Goal: Task Accomplishment & Management: Complete application form

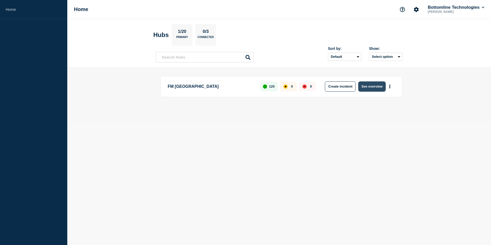
click at [374, 86] on button "See overview" at bounding box center [371, 86] width 27 height 10
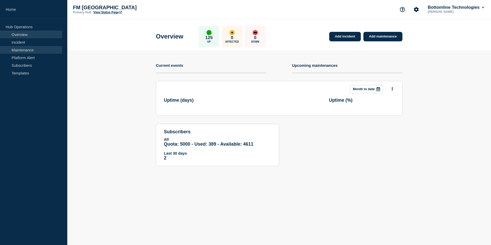
click at [41, 52] on link "Maintenance" at bounding box center [31, 50] width 62 height 8
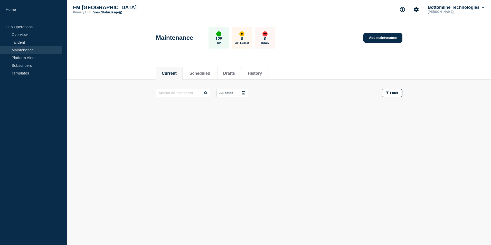
click at [440, 111] on footer at bounding box center [278, 112] width 423 height 12
click at [381, 39] on link "Add maintenance" at bounding box center [382, 37] width 39 height 9
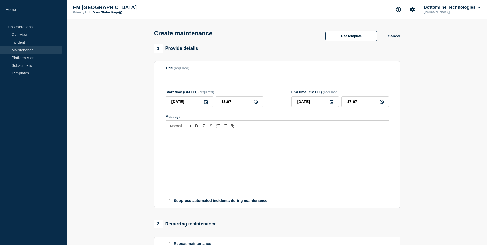
click at [200, 86] on form "Title (required) Start time (GMT+1) (required) [DATE] 16:07 End time (GMT+1) (r…" at bounding box center [277, 134] width 223 height 137
click at [204, 81] on input "Title" at bounding box center [215, 77] width 98 height 11
paste input "GTX: Enable Client-side TLS authentication - UAT"
click at [218, 79] on input "GTX: Enable Client-side TLS authentication - UAT" at bounding box center [215, 77] width 98 height 11
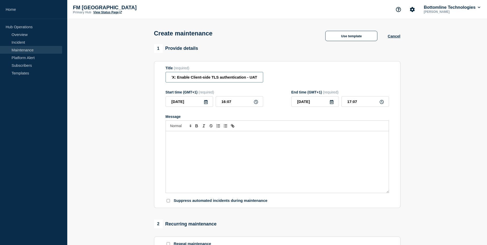
scroll to position [0, 0]
drag, startPoint x: 191, startPoint y: 77, endPoint x: 113, endPoint y: 78, distance: 77.8
click at [112, 77] on section "1 Provide details Title (required) GTX: Enable Client-side TLS authentication -…" at bounding box center [277, 222] width 420 height 356
click at [243, 78] on input "GTX: Enable Client-side TLS authentication - UAT" at bounding box center [215, 77] width 98 height 11
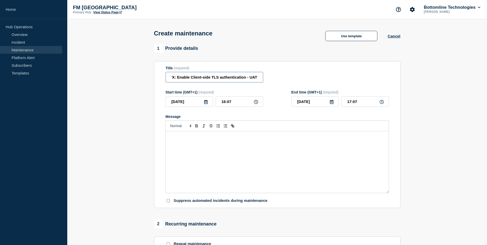
drag, startPoint x: 274, startPoint y: 77, endPoint x: 325, endPoint y: 77, distance: 51.8
click at [325, 77] on div "Title (required) GTX: Enable Client-side TLS authentication - UAT" at bounding box center [277, 74] width 223 height 17
click at [214, 74] on input "GTX: Enable Client-side TLS authentication - UAT" at bounding box center [215, 77] width 98 height 11
drag, startPoint x: 229, startPoint y: 76, endPoint x: 122, endPoint y: 76, distance: 107.8
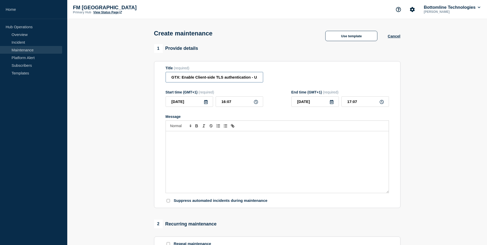
click at [122, 76] on section "1 Provide details Title (required) GTX: Enable Client-side TLS authentication -…" at bounding box center [277, 222] width 420 height 356
click at [180, 78] on input "GTX: Enable Client-side TLS authentication - UAT" at bounding box center [215, 77] width 98 height 11
click at [181, 78] on input "GTX: Enable Client-side TLS authentication - UAT" at bounding box center [215, 77] width 98 height 11
type input "GTExchange: Enable Client-side TLS authentication - UAT"
click at [205, 103] on icon at bounding box center [206, 102] width 4 height 4
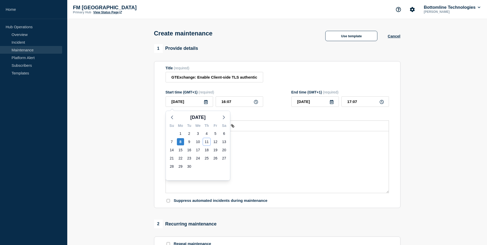
click at [206, 142] on div "11" at bounding box center [206, 141] width 7 height 7
type input "[DATE]"
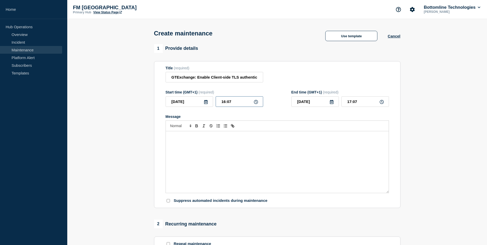
drag, startPoint x: 221, startPoint y: 102, endPoint x: 229, endPoint y: 112, distance: 12.6
click at [222, 102] on input "16:07" at bounding box center [239, 101] width 47 height 11
type input "13:07"
type input "14:07"
type input "13:00"
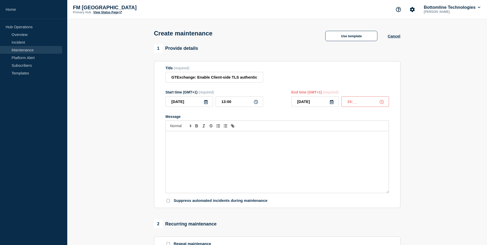
click at [352, 102] on input "15:__" at bounding box center [364, 101] width 47 height 11
type input "15:00"
click at [286, 152] on div "Message" at bounding box center [277, 162] width 223 height 62
click at [240, 161] on div "Message" at bounding box center [277, 162] width 223 height 62
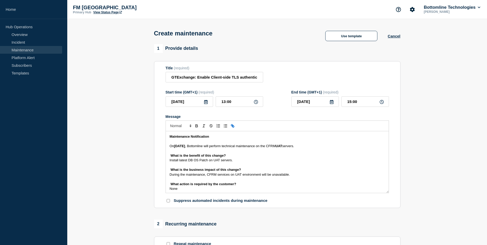
click at [165, 146] on section "Title (required) GTExchange: Enable Client-side TLS authentication - UAT Start …" at bounding box center [277, 134] width 246 height 147
click at [169, 146] on div "Maintenance Notification [DATE][DATE] , Bottomline will perform technical maint…" at bounding box center [277, 162] width 223 height 62
drag, startPoint x: 194, startPoint y: 146, endPoint x: 200, endPoint y: 165, distance: 20.5
click at [185, 146] on strong "[DATE]" at bounding box center [179, 146] width 11 height 4
click at [276, 146] on span ", Bottomline will perform technical maintenance on the CFRM" at bounding box center [230, 146] width 91 height 4
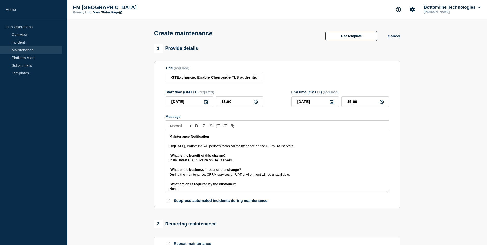
click at [276, 146] on span ", Bottomline will perform technical maintenance on the CFRM" at bounding box center [230, 146] width 91 height 4
drag, startPoint x: 313, startPoint y: 147, endPoint x: 274, endPoint y: 153, distance: 39.8
click at [274, 153] on p "Message" at bounding box center [277, 151] width 215 height 5
click at [165, 155] on section "Title (required) GTExchange: Enable Client-side TLS authentication - UAT Start …" at bounding box center [277, 134] width 246 height 147
click at [168, 156] on div "Maintenance Notification [DATE][DATE] , Bottomline will perform technical maint…" at bounding box center [277, 162] width 223 height 62
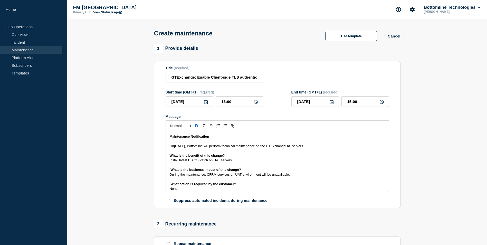
click at [168, 160] on div "Maintenance Notification [DATE][DATE] , Bottomline will perform technical maint…" at bounding box center [277, 162] width 223 height 62
click at [167, 170] on div "Maintenance Notification [DATE][DATE] , Bottomline will perform technical maint…" at bounding box center [277, 162] width 223 height 62
click at [168, 175] on div "Maintenance Notification [DATE][DATE] , Bottomline will perform technical maint…" at bounding box center [277, 162] width 223 height 62
click at [168, 185] on div "Maintenance Notification [DATE][DATE] , Bottomline will perform technical maint…" at bounding box center [277, 162] width 223 height 62
click at [168, 189] on div "Maintenance Notification [DATE][DATE] , Bottomline will perform technical maint…" at bounding box center [277, 162] width 223 height 62
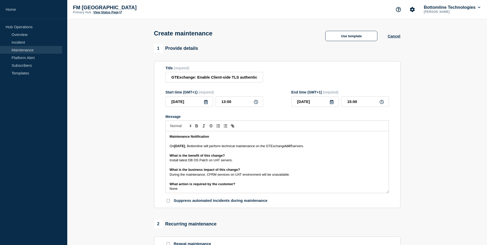
scroll to position [26, 0]
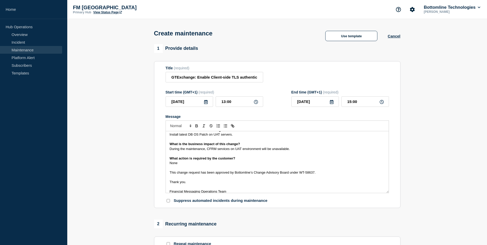
click at [167, 173] on div "Maintenance Notification [DATE][DATE] , Bottomline will perform technical maint…" at bounding box center [277, 162] width 223 height 62
click at [167, 181] on div "Maintenance Notification [DATE][DATE] , Bottomline will perform technical maint…" at bounding box center [277, 162] width 223 height 62
click at [167, 192] on div "Maintenance Notification [DATE][DATE] , Bottomline will perform technical maint…" at bounding box center [277, 162] width 223 height 62
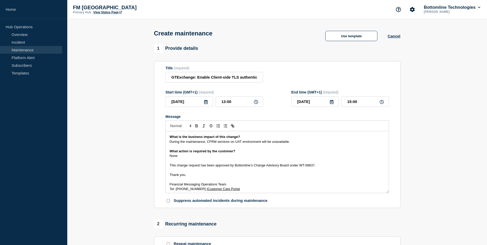
scroll to position [35, 0]
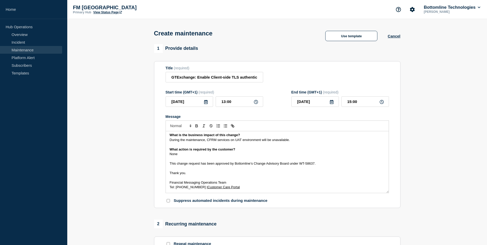
click at [168, 187] on div "Maintenance Notification [DATE][DATE] , Bottomline will perform technical maint…" at bounding box center [277, 162] width 223 height 62
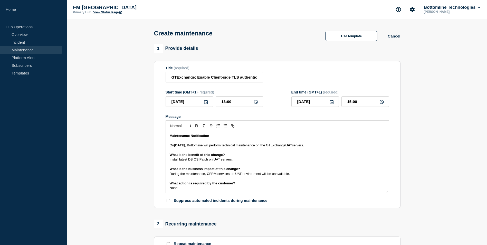
scroll to position [0, 0]
drag, startPoint x: 231, startPoint y: 161, endPoint x: 169, endPoint y: 161, distance: 62.1
click at [170, 161] on span "Install latest DB OS Patch on UAT servers." at bounding box center [201, 160] width 63 height 4
click at [226, 179] on p "Message" at bounding box center [277, 179] width 215 height 5
click at [189, 160] on span "Security measure." at bounding box center [183, 160] width 27 height 4
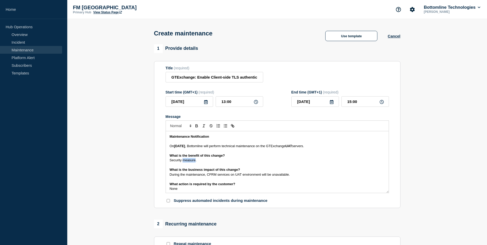
click at [189, 160] on span "Security measure." at bounding box center [183, 160] width 27 height 4
click at [211, 176] on span "During the maintenance, CFRM services on UAT environment will be unavailable." at bounding box center [230, 174] width 120 height 4
drag, startPoint x: 239, startPoint y: 80, endPoint x: 368, endPoint y: 80, distance: 128.8
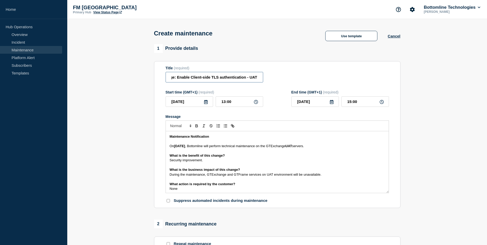
click at [368, 80] on div "Title (required) GTExchange: Enable Client-side TLS authentication - UAT" at bounding box center [277, 74] width 223 height 17
click at [256, 81] on input "GTExchange: Enable Client-side TLS authentication - UAT" at bounding box center [215, 77] width 98 height 11
paste input "[DATE] - WT-58637"
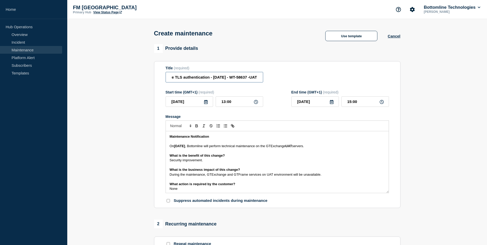
scroll to position [0, 66]
click at [249, 76] on input "GTExchange: Enable Client-side TLS authentication - [DATE] - WT-58637 -UAT" at bounding box center [215, 77] width 98 height 11
click at [249, 80] on input "GTExchange: Enable Client-side TLS authentication - [DATE] - WT-58637 - UAT" at bounding box center [215, 77] width 98 height 11
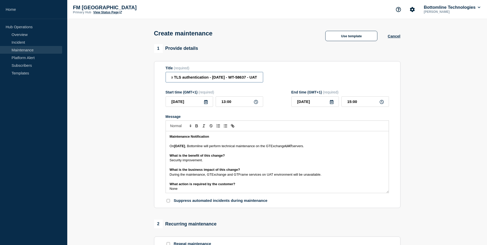
drag, startPoint x: 247, startPoint y: 80, endPoint x: 351, endPoint y: 77, distance: 103.2
click at [351, 77] on div "Title (required) GTExchange: Enable Client-side TLS authentication - [DATE] - W…" at bounding box center [277, 74] width 223 height 17
click at [253, 75] on input "GTExchange: Enable Client-side TLS authentication - [DATE] - WT-58637 - UAT" at bounding box center [215, 77] width 98 height 11
click at [241, 78] on input "GTExchange: Enable Client-side TLS authentication - [DATE] - WT-58637 - UAT" at bounding box center [215, 77] width 98 height 11
drag, startPoint x: 246, startPoint y: 78, endPoint x: 229, endPoint y: 78, distance: 17.2
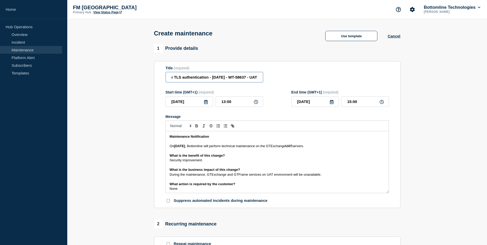
click at [229, 78] on input "GTExchange: Enable Client-side TLS authentication - [DATE] - WT-58637 - UAT" at bounding box center [215, 77] width 98 height 11
paste input "841"
drag, startPoint x: 205, startPoint y: 76, endPoint x: 211, endPoint y: 93, distance: 17.3
click at [206, 77] on input "GTExchange: Enable Client-side TLS authentication - [DATE] - WT-58841 - UAT" at bounding box center [215, 77] width 98 height 11
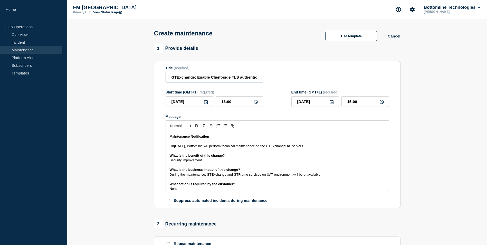
drag, startPoint x: 252, startPoint y: 76, endPoint x: 136, endPoint y: 72, distance: 116.9
click at [112, 71] on section "1 Provide details Title (required) GTExchange: Enable Client-side TLS authentic…" at bounding box center [277, 222] width 420 height 356
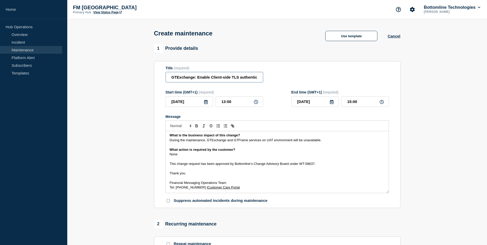
scroll to position [35, 0]
type input "GTExchange: Enable Client-side TLS authentication - [DATE] - WT-58841 - UAT"
click at [266, 140] on span "During the maintenance, GTExchange and GTFrame services on UAT environment will…" at bounding box center [246, 140] width 152 height 4
drag, startPoint x: 253, startPoint y: 79, endPoint x: 345, endPoint y: 76, distance: 92.2
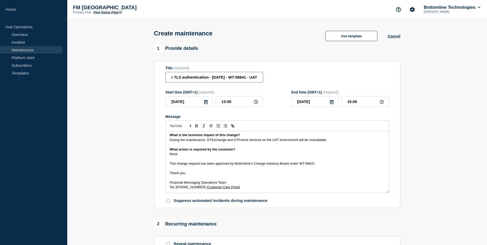
click at [345, 76] on div "Title (required) GTExchange: Enable Client-side TLS authentication - [DATE] - W…" at bounding box center [277, 74] width 223 height 17
drag, startPoint x: 237, startPoint y: 75, endPoint x: 241, endPoint y: 76, distance: 3.9
click at [238, 75] on input "GTExchange: Enable Client-side TLS authentication - [DATE] - WT-58841 - UAT" at bounding box center [215, 77] width 98 height 11
click at [245, 76] on input "GTExchange: Enable Client-side TLS authentication - [DATE] - WT-58841 - UAT" at bounding box center [215, 77] width 98 height 11
drag, startPoint x: 245, startPoint y: 78, endPoint x: 229, endPoint y: 79, distance: 15.7
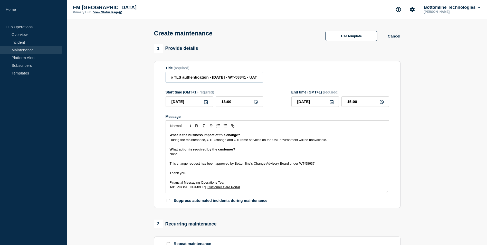
click at [229, 79] on input "GTExchange: Enable Client-side TLS authentication - [DATE] - WT-58841 - UAT" at bounding box center [215, 77] width 98 height 11
drag, startPoint x: 314, startPoint y: 164, endPoint x: 300, endPoint y: 165, distance: 13.9
click at [300, 165] on span "This change request has been approved by Bottomline’s Change Advisory Board und…" at bounding box center [243, 163] width 146 height 4
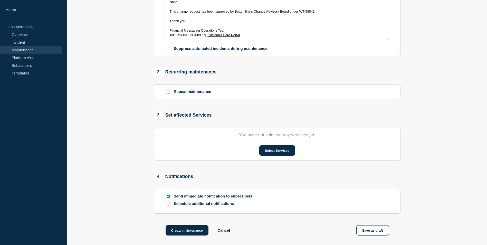
scroll to position [154, 0]
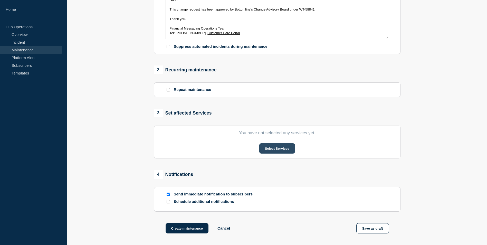
click at [278, 151] on button "Select Services" at bounding box center [277, 148] width 36 height 10
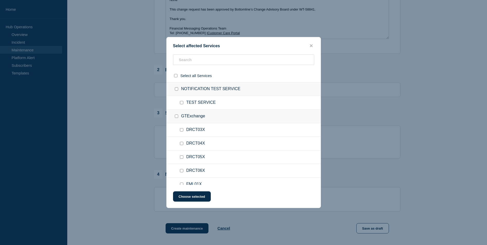
click at [183, 143] on input "DRCT04X checkbox" at bounding box center [181, 143] width 3 height 3
checkbox input "true"
click at [180, 115] on input "DRCT04F checkbox" at bounding box center [181, 115] width 3 height 3
checkbox input "true"
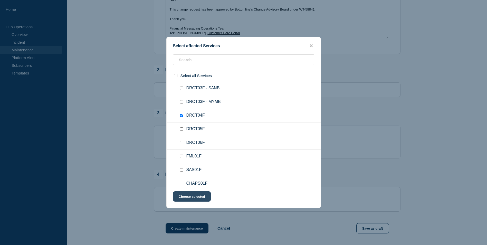
click at [191, 196] on button "Choose selected" at bounding box center [192, 196] width 38 height 10
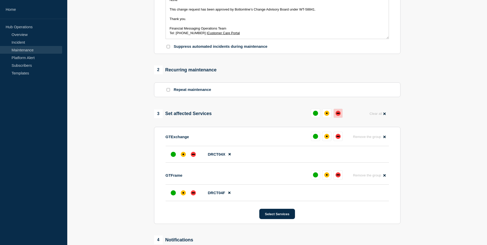
click at [338, 113] on div "down" at bounding box center [337, 113] width 5 height 5
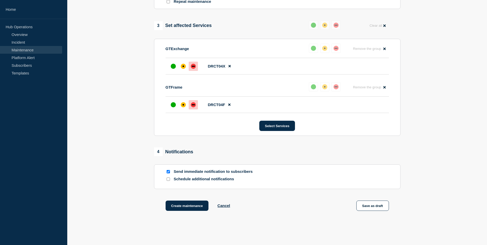
scroll to position [268, 0]
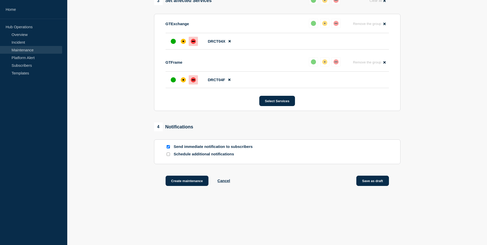
click at [377, 180] on button "Save as draft" at bounding box center [372, 181] width 33 height 10
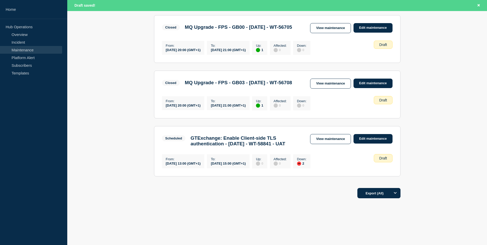
scroll to position [423, 0]
click at [335, 134] on link "View maintenance" at bounding box center [330, 139] width 41 height 10
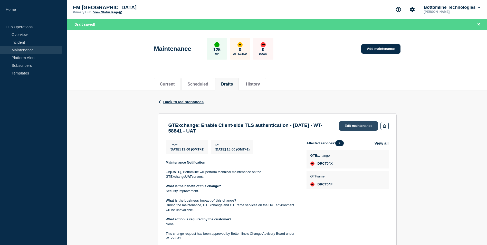
click at [360, 122] on link "Edit maintenance" at bounding box center [358, 125] width 39 height 9
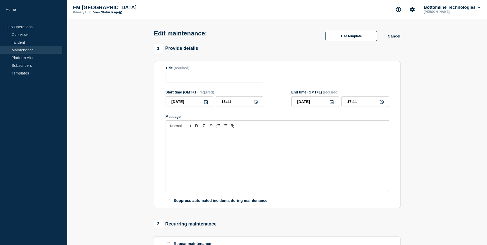
type input "GTExchange: Enable Client-side TLS authentication - [DATE] - WT-58841 - UAT"
type input "[DATE]"
type input "13:00"
type input "[DATE]"
type input "15:00"
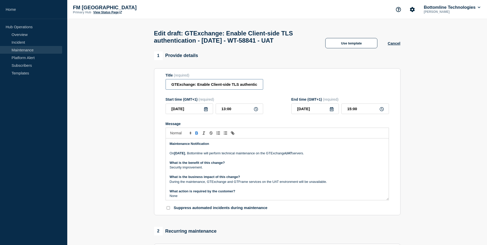
click at [212, 85] on input "GTExchange: Enable Client-side TLS authentication - [DATE] - WT-58841 - UAT" at bounding box center [215, 84] width 98 height 11
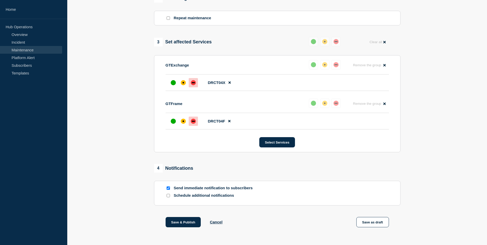
scroll to position [251, 0]
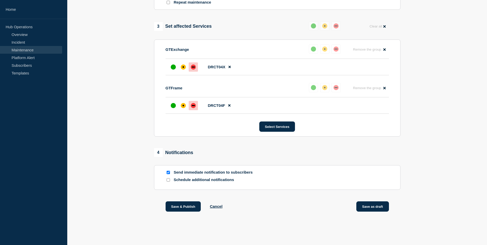
type input "GTExchange: Enable Client-side TLS Authentication - [DATE] - WT-58841 - UAT"
click at [374, 209] on button "Save as draft" at bounding box center [372, 206] width 33 height 10
